Goal: Information Seeking & Learning: Learn about a topic

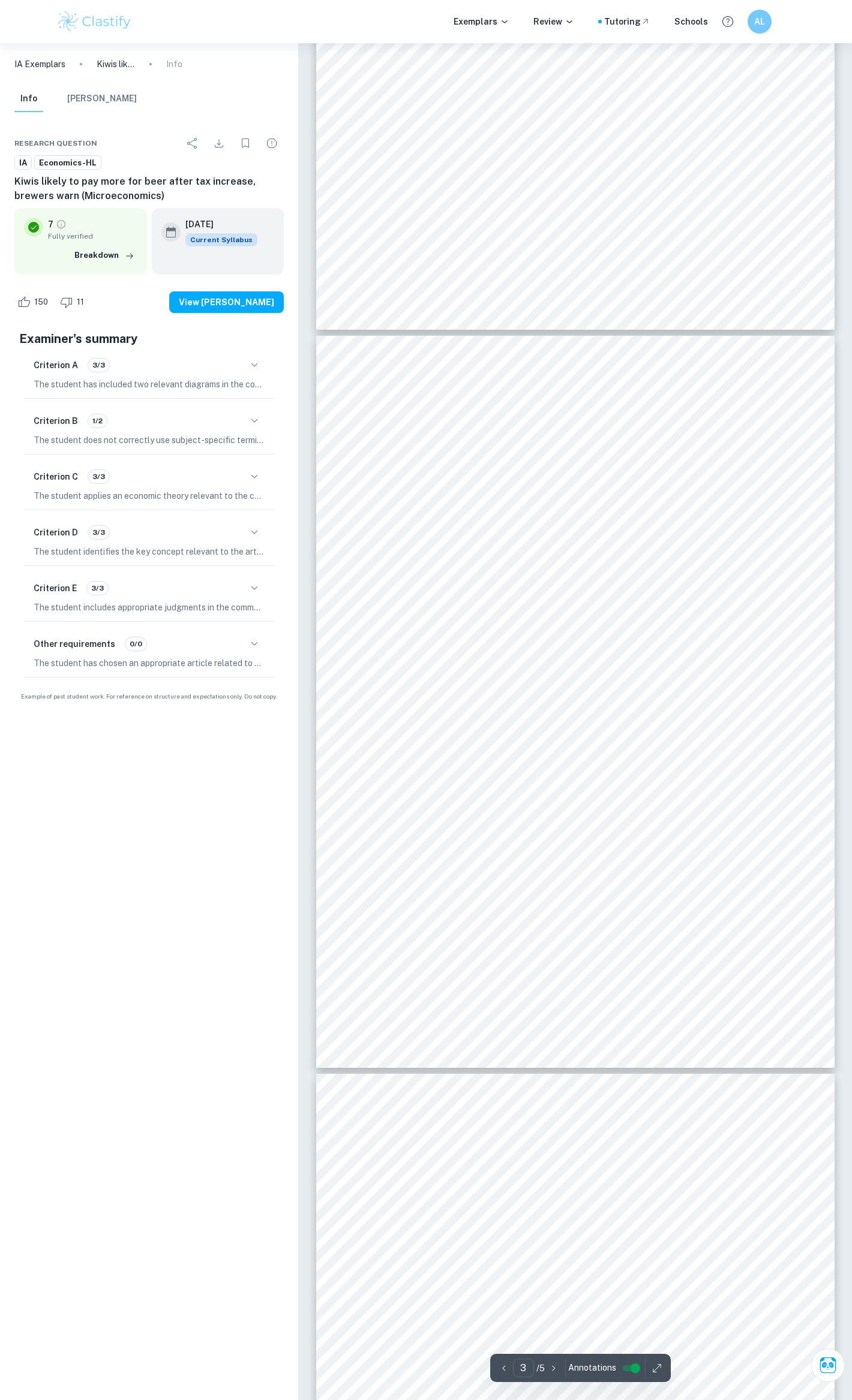
scroll to position [1280, 0]
click at [365, 391] on div "3 This article discusses New Zealand9s 6.65% increase in excise tax on beer, wh…" at bounding box center [575, 704] width 518 height 733
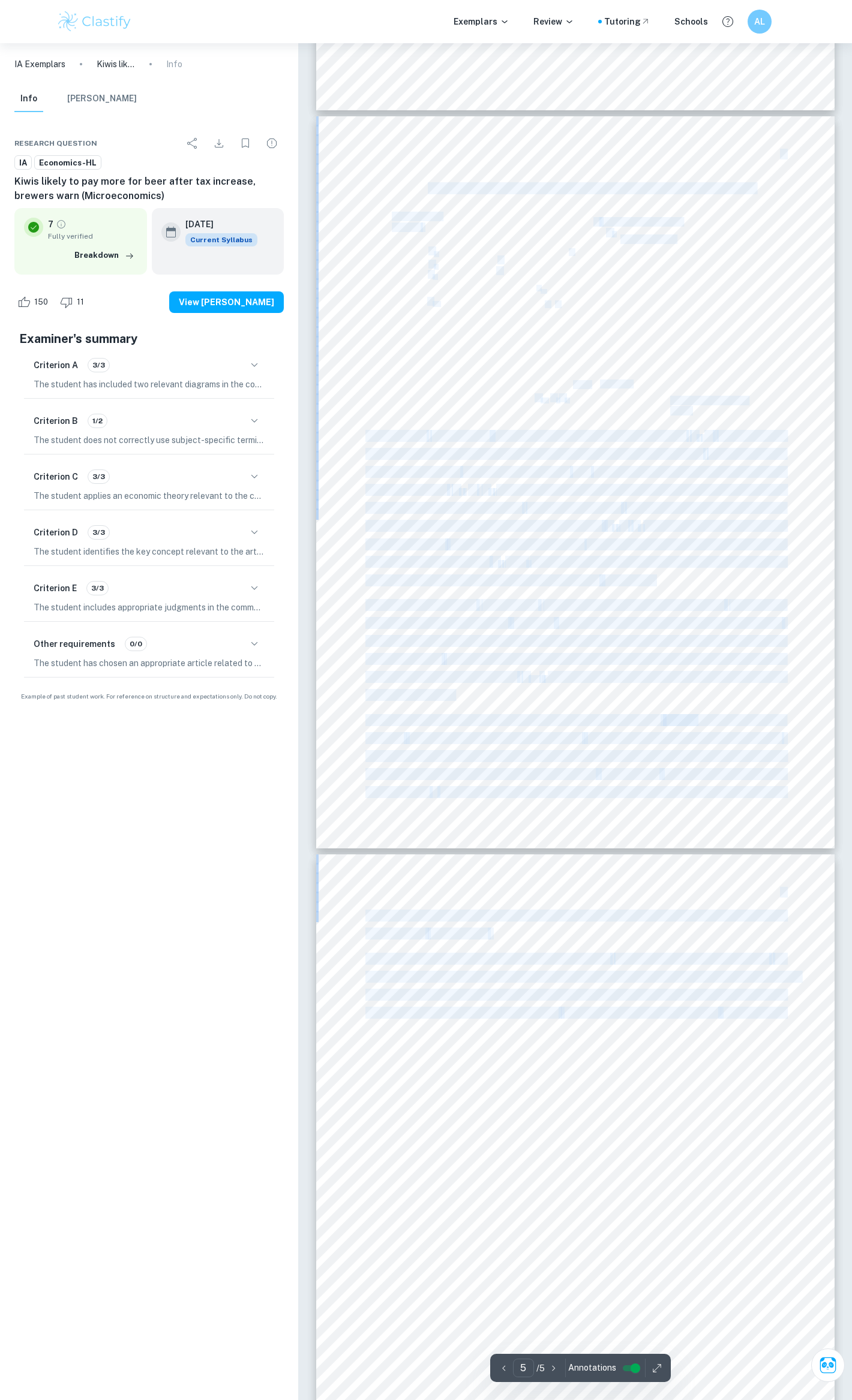
scroll to position [2438, 0]
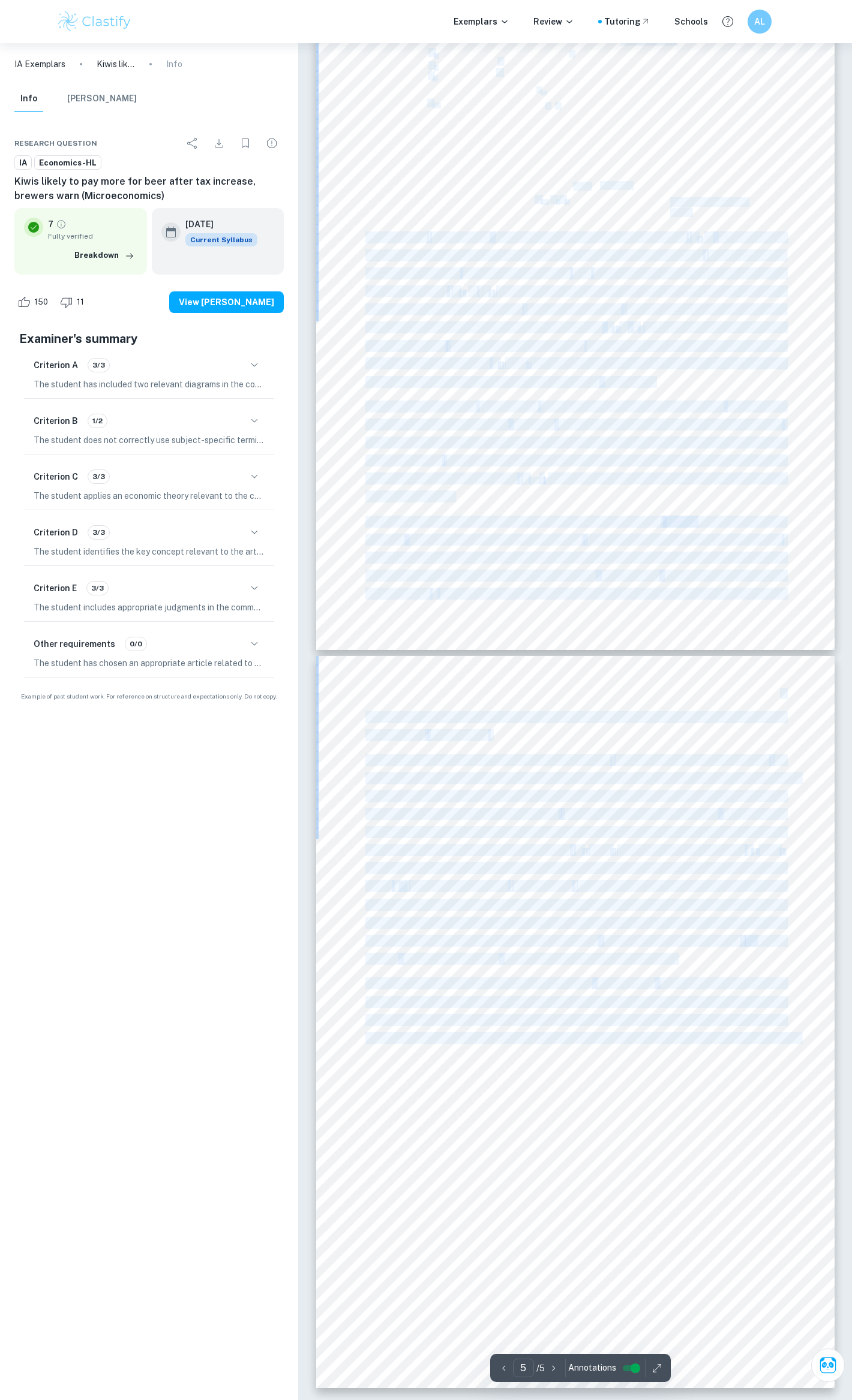
drag, startPoint x: 369, startPoint y: 393, endPoint x: 518, endPoint y: 1079, distance: 702.0
copy div "his article discusses New Zealand9s 6.65% increase in excise tax on beer, which…"
type input "1"
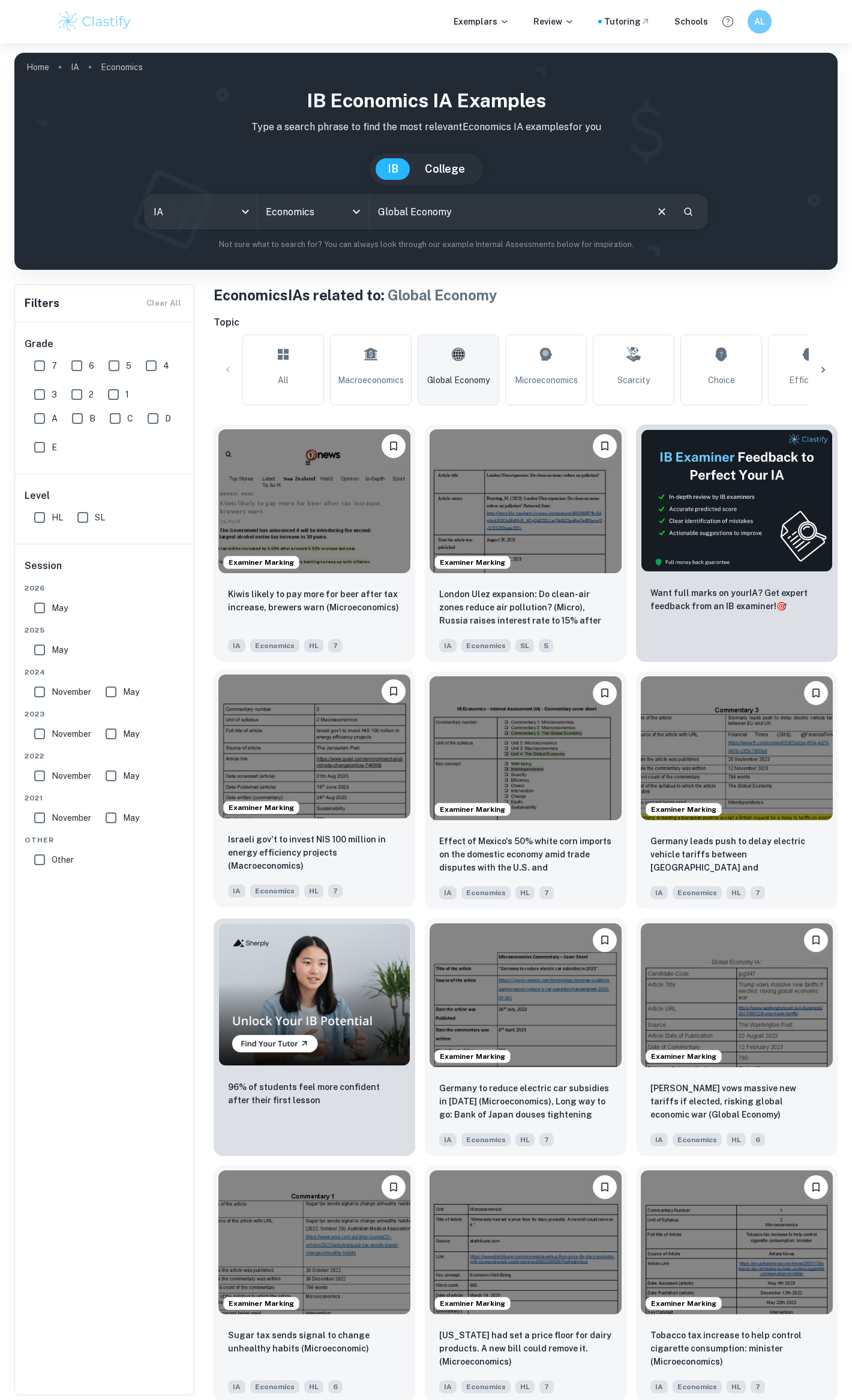
click at [309, 746] on img at bounding box center [314, 746] width 192 height 144
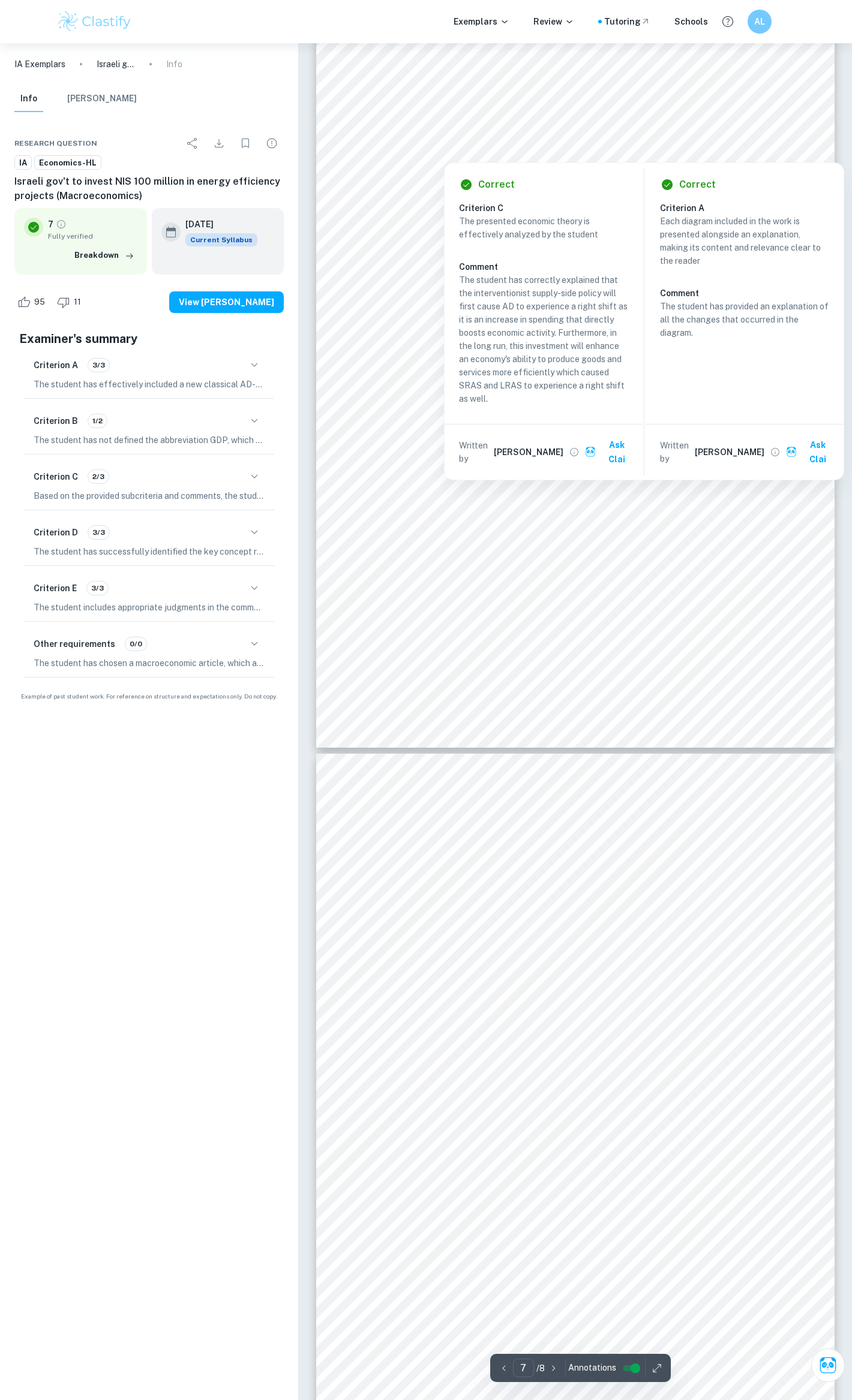
type input "8"
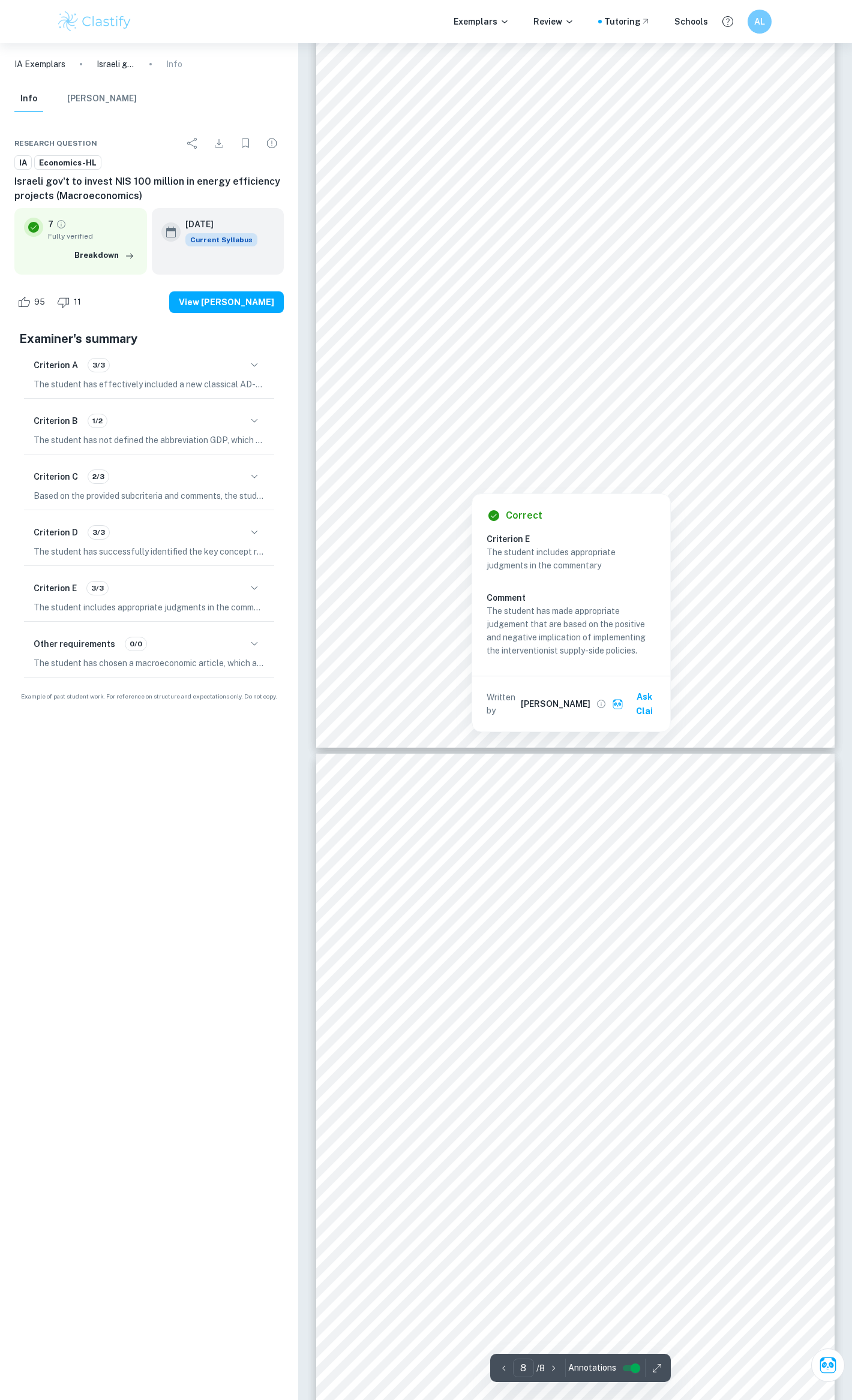
scroll to position [4650, 0]
